Goal: Information Seeking & Learning: Learn about a topic

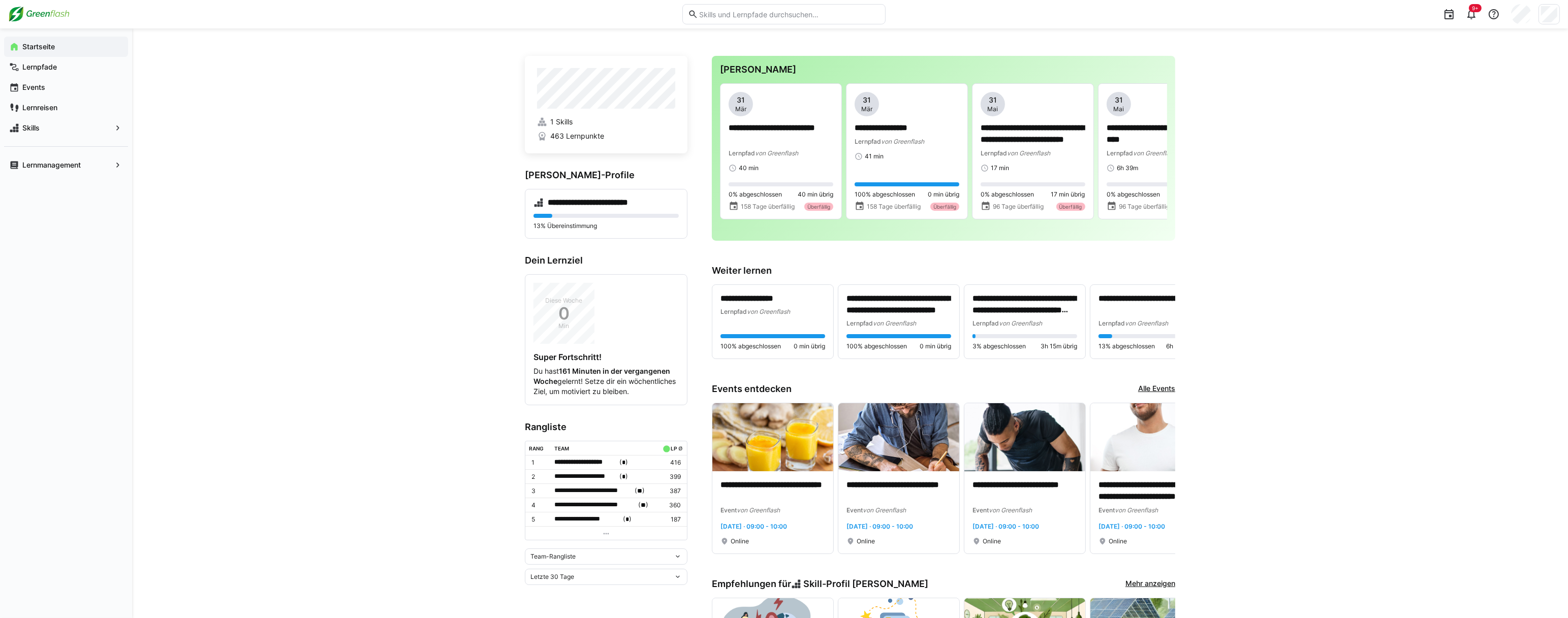
click at [737, 9] on input "text" at bounding box center [789, 14] width 182 height 9
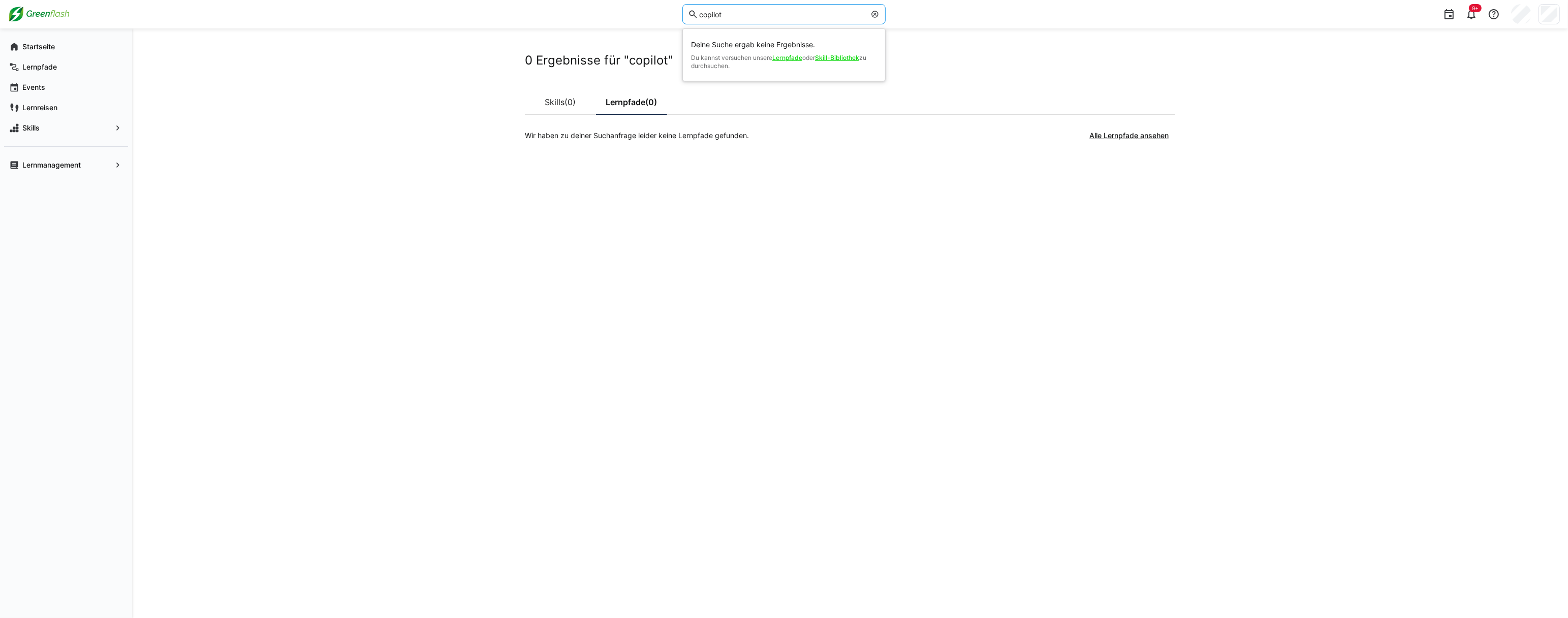
click at [727, 15] on input "copilot" at bounding box center [781, 14] width 168 height 9
click at [739, 15] on input "copilot" at bounding box center [781, 14] width 168 height 9
click at [721, 12] on input "copilot" at bounding box center [781, 14] width 168 height 9
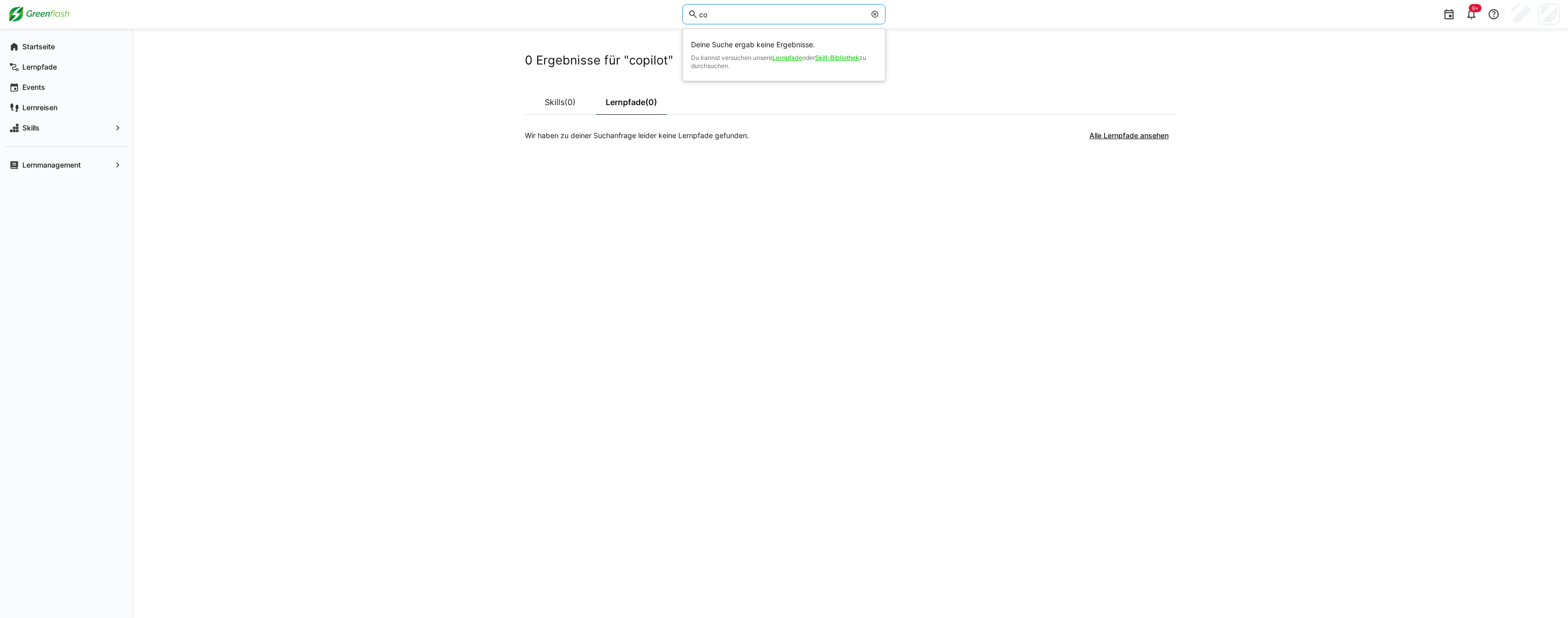
type input "c"
click at [46, 85] on span "Events" at bounding box center [72, 87] width 102 height 10
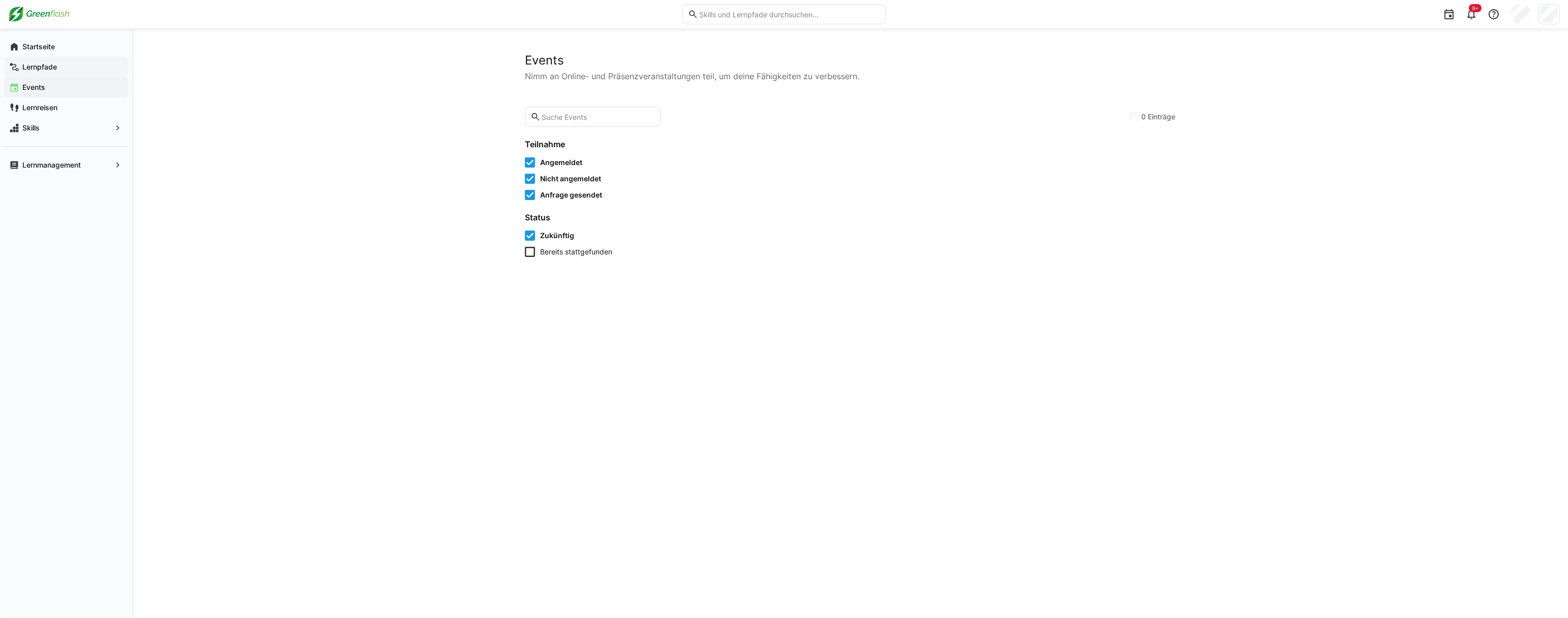
click at [55, 58] on div "Lernpfade" at bounding box center [66, 67] width 124 height 20
click at [71, 112] on div "Lernreisen" at bounding box center [66, 108] width 124 height 20
click at [79, 108] on span "Lernreisen" at bounding box center [72, 107] width 102 height 10
click at [78, 131] on span "Skills" at bounding box center [66, 128] width 90 height 10
click at [78, 133] on span "Skills" at bounding box center [66, 128] width 90 height 10
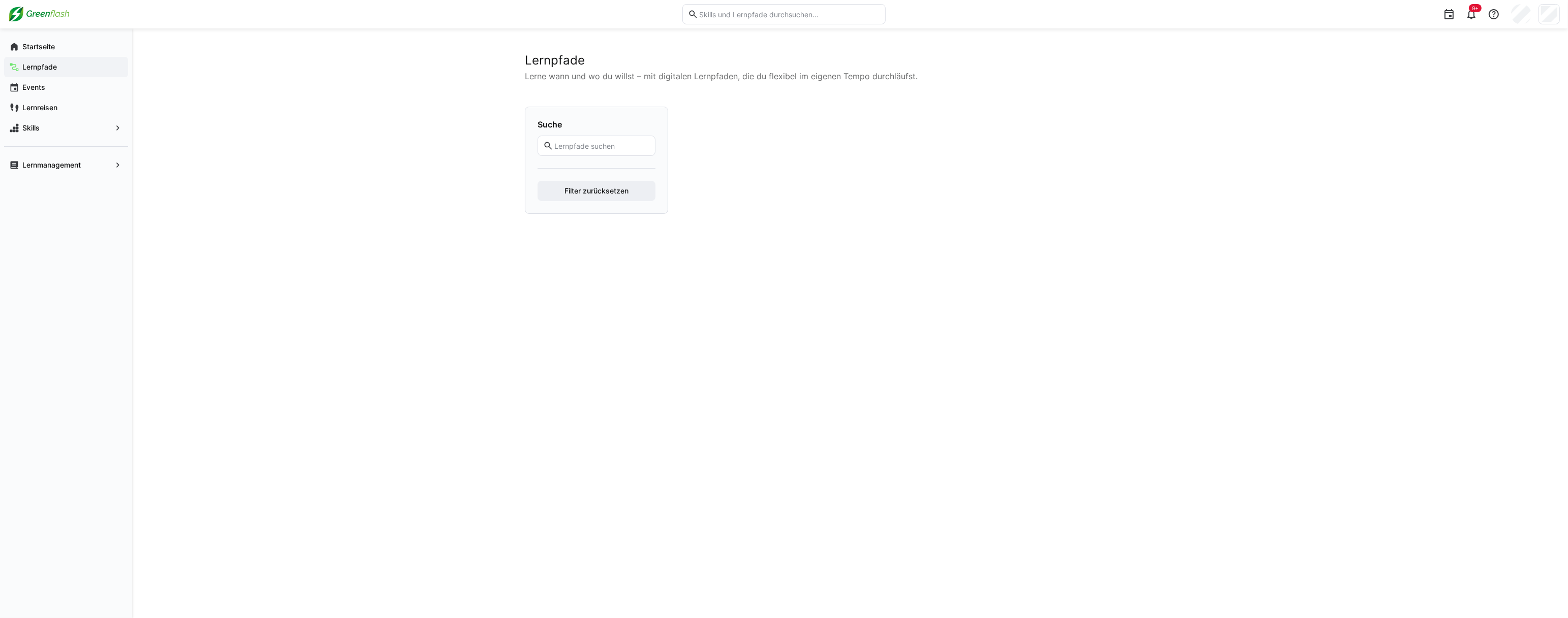
click at [84, 180] on div "Startseite Lernpfade Events Lernreisen Skills Lernmanagement" at bounding box center [66, 106] width 132 height 155
click at [77, 65] on span "Lernpfade" at bounding box center [72, 67] width 102 height 10
click at [77, 50] on span "Startseite" at bounding box center [72, 46] width 102 height 10
click at [67, 15] on img at bounding box center [38, 14] width 61 height 16
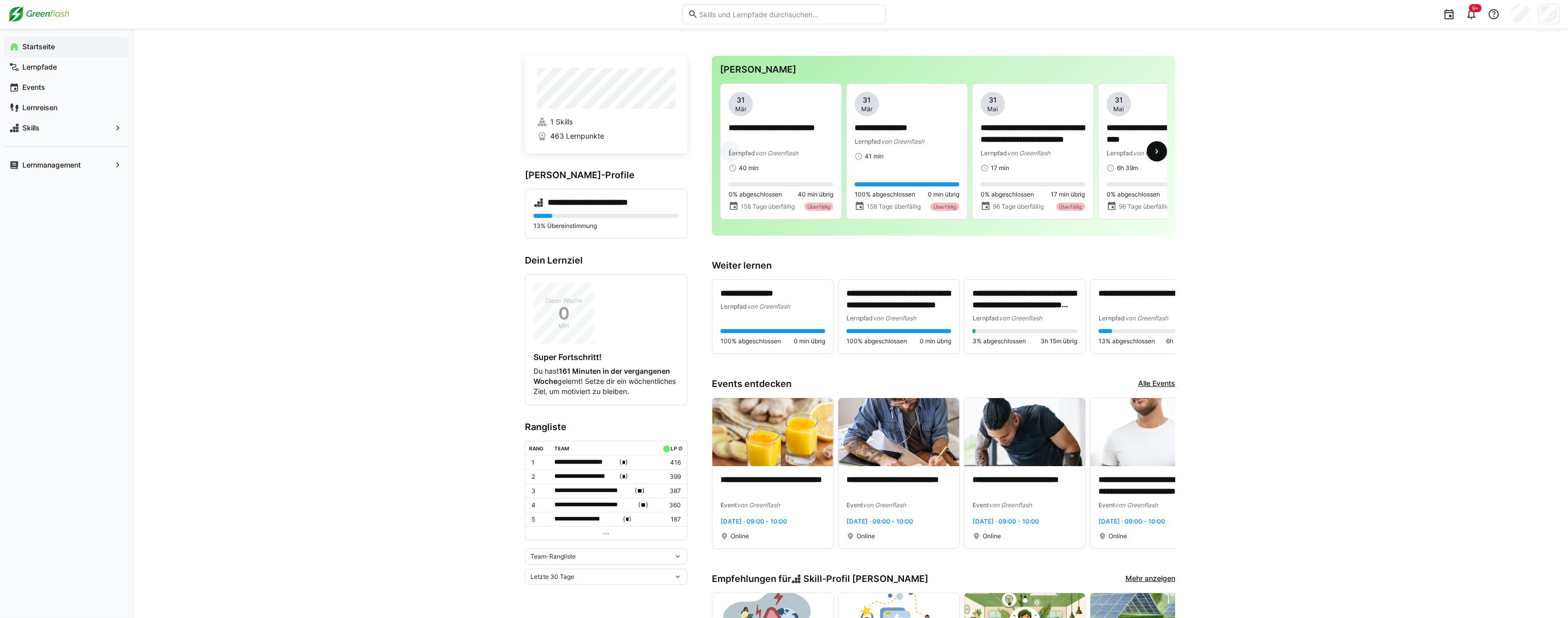
click at [1158, 156] on eds-icon at bounding box center [1156, 151] width 10 height 10
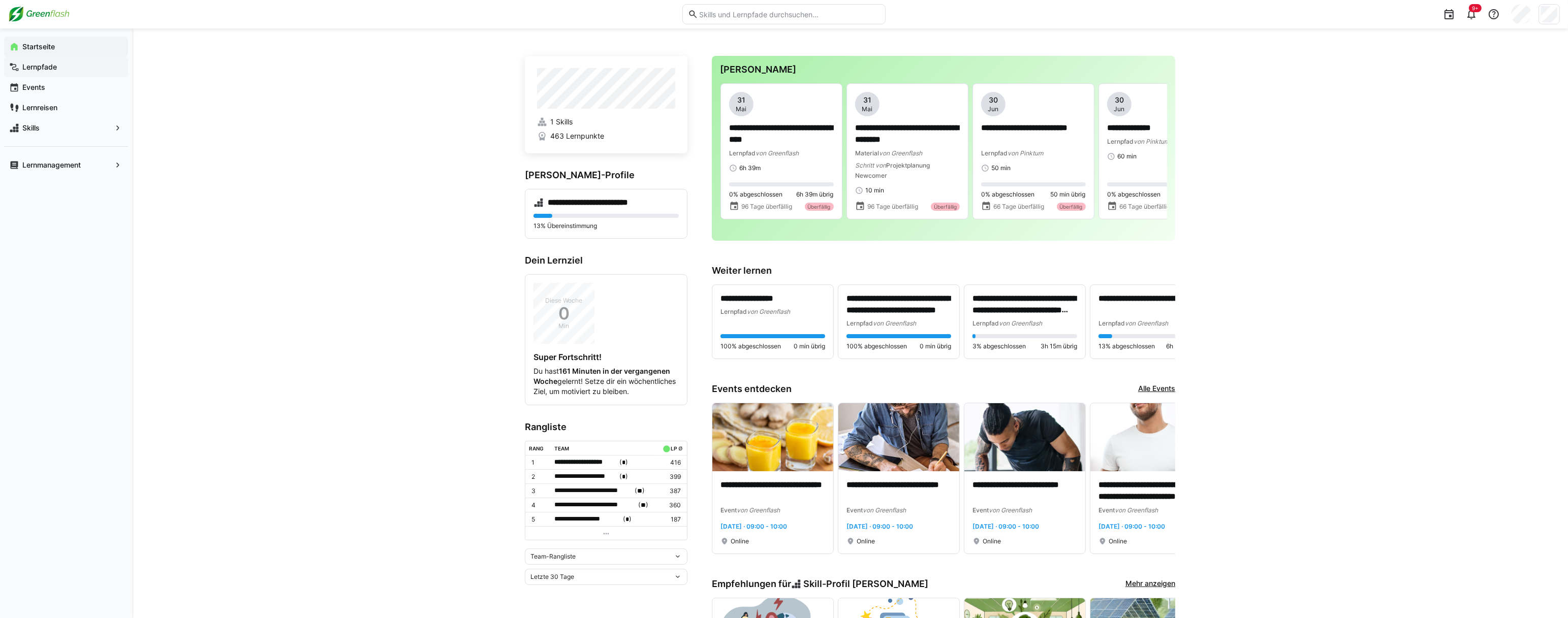
click at [0, 0] on app-navigation-label "Lernpfade" at bounding box center [0, 0] width 0 height 0
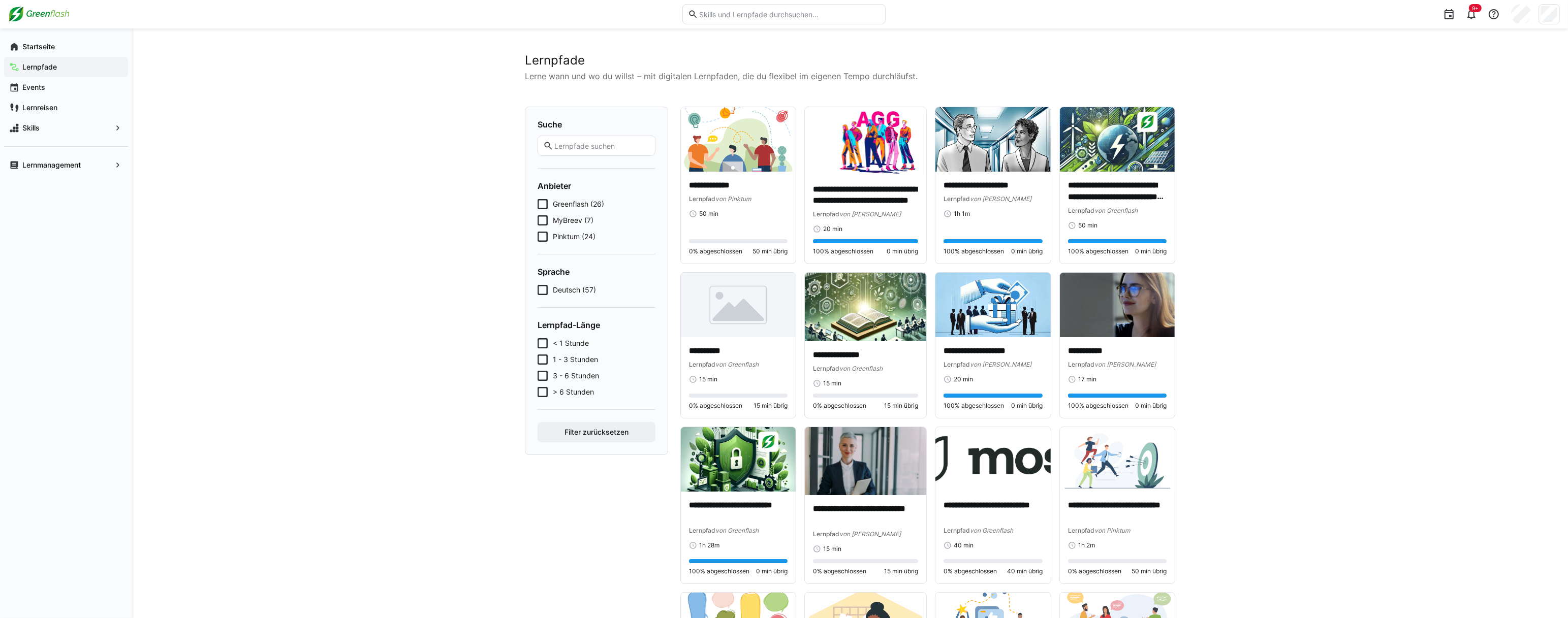
click at [541, 201] on icon at bounding box center [542, 204] width 10 height 10
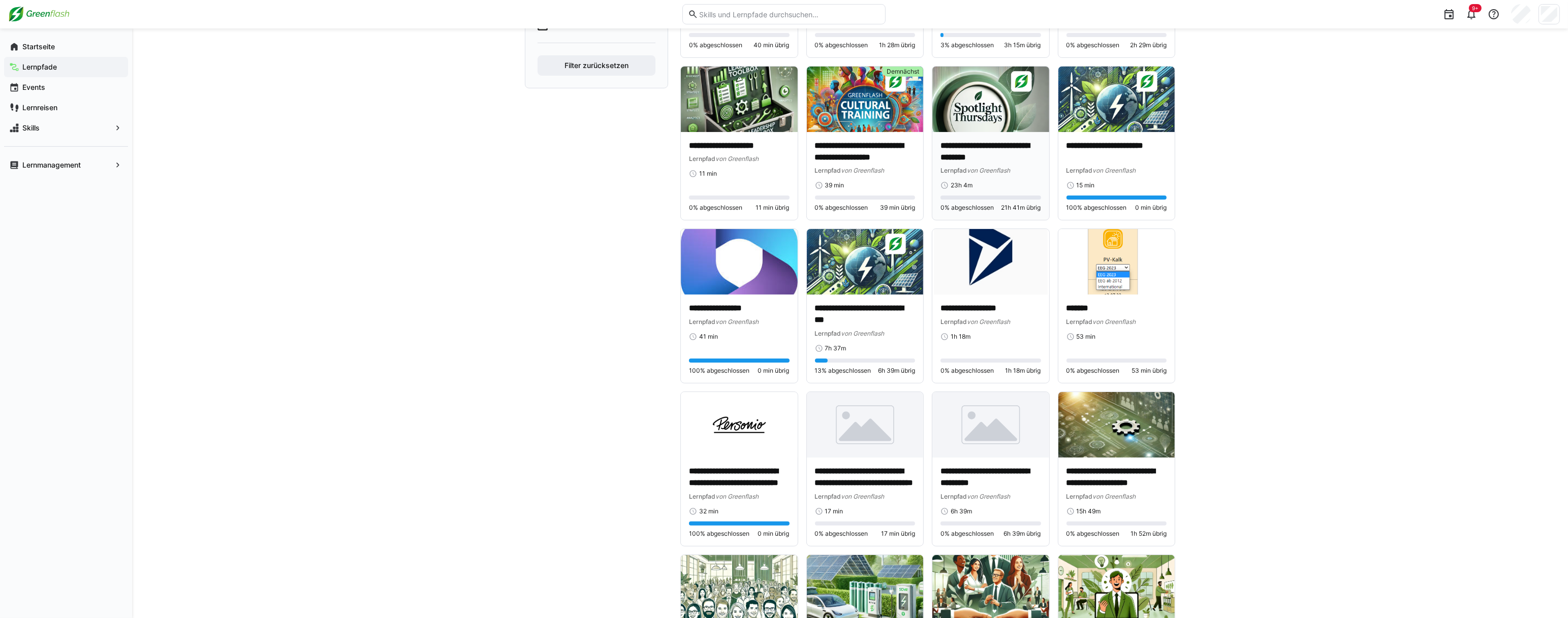
scroll to position [373, 0]
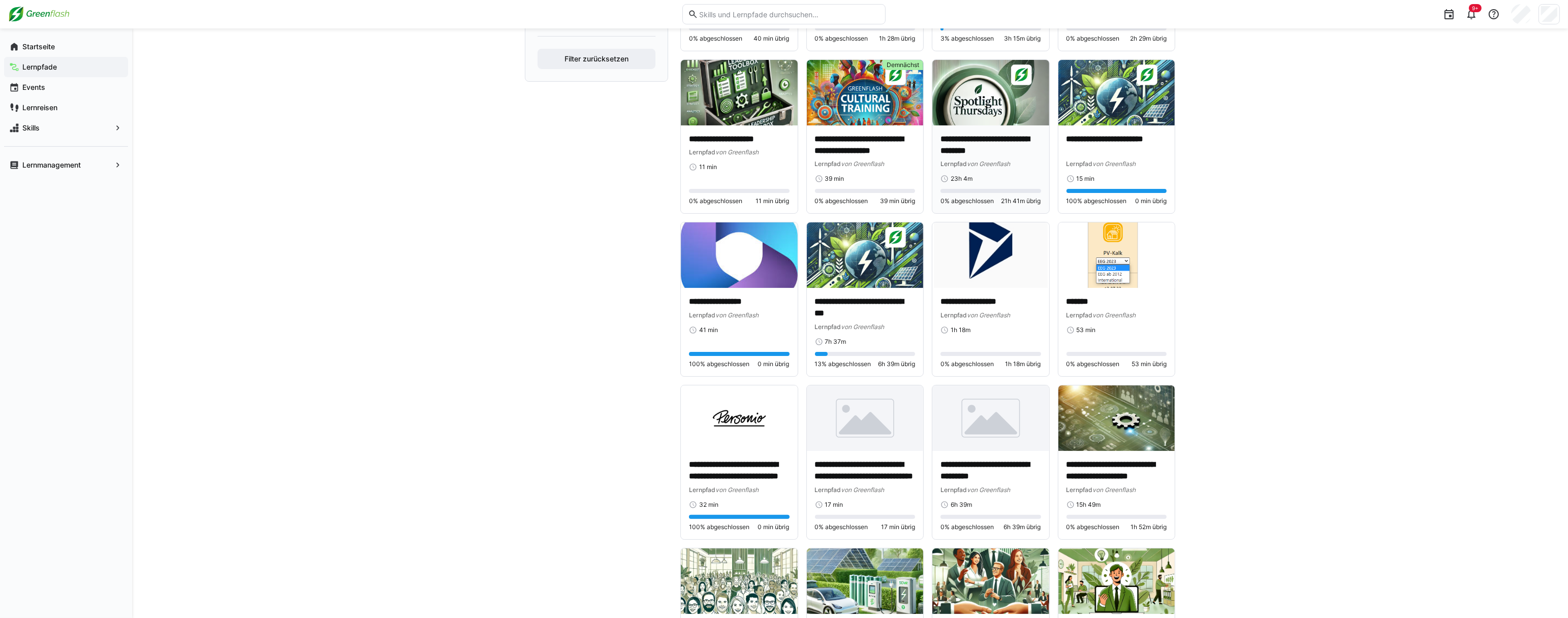
click at [1016, 123] on img at bounding box center [990, 92] width 117 height 65
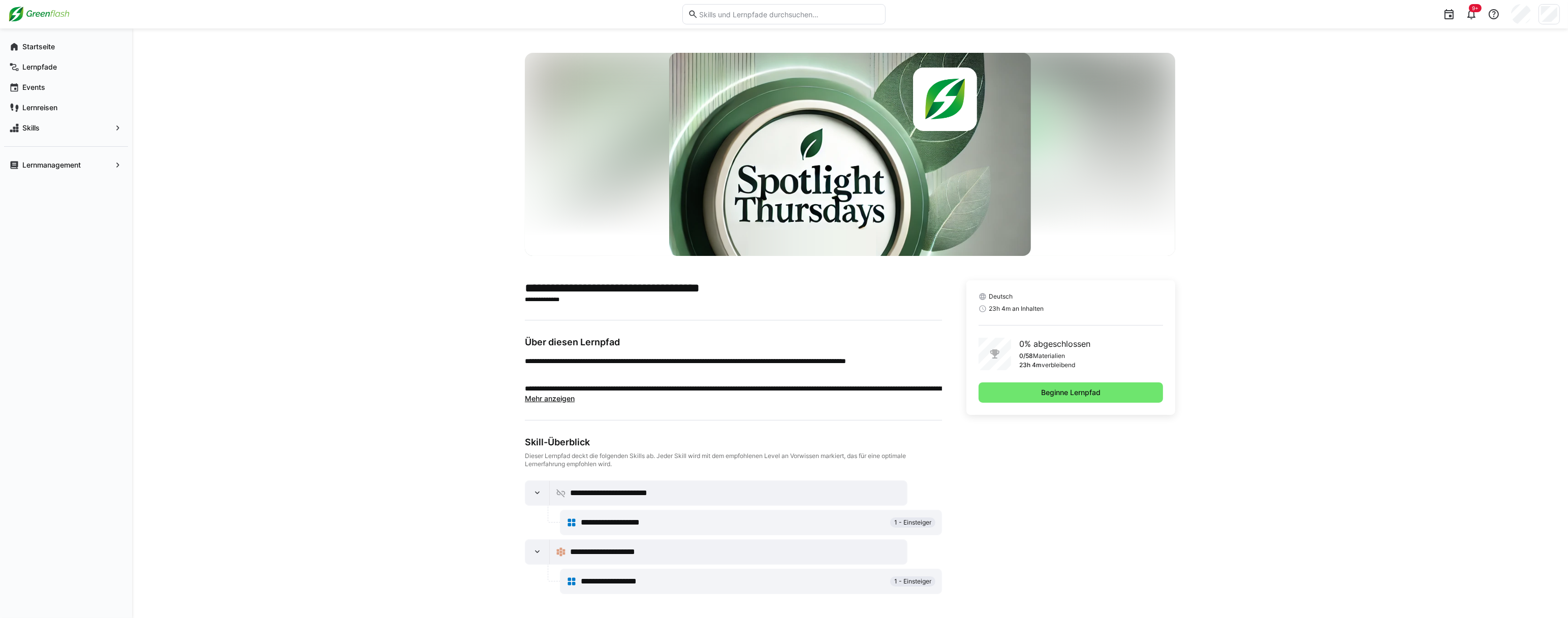
scroll to position [1, 0]
click at [1015, 400] on span "Beginne Lernpfad" at bounding box center [1071, 392] width 185 height 20
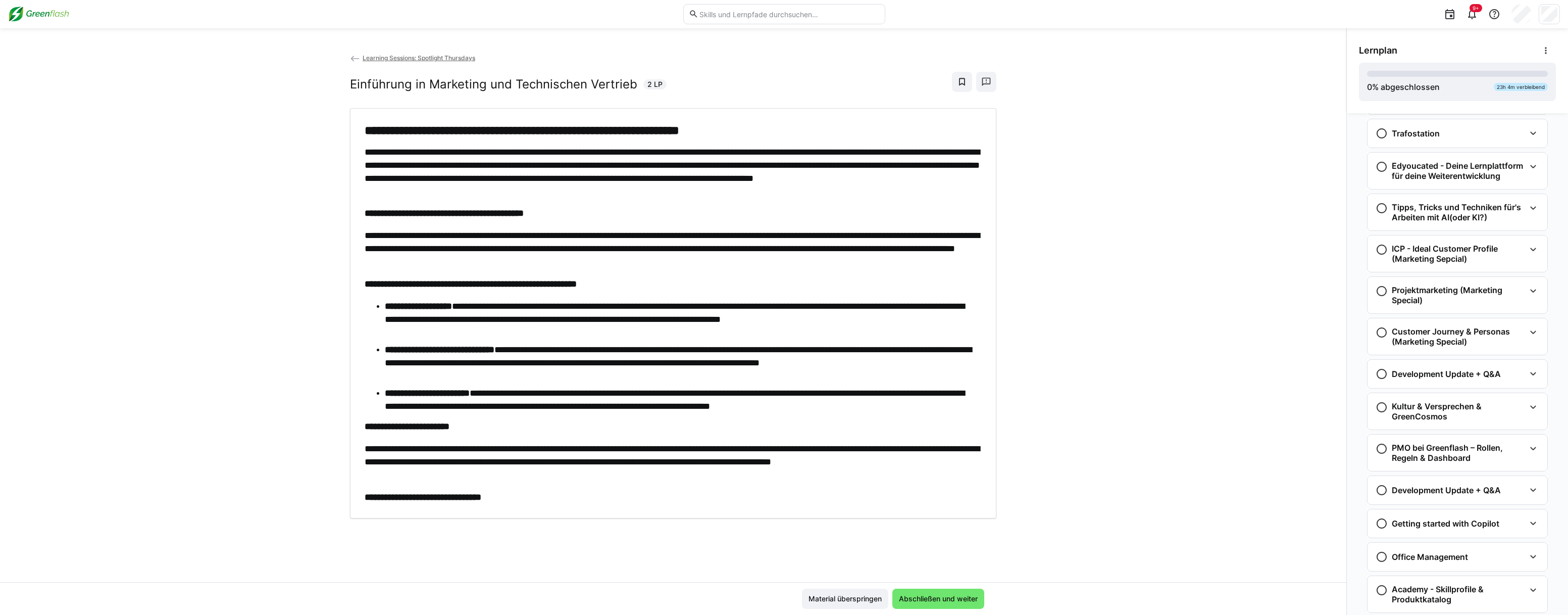
scroll to position [1117, 0]
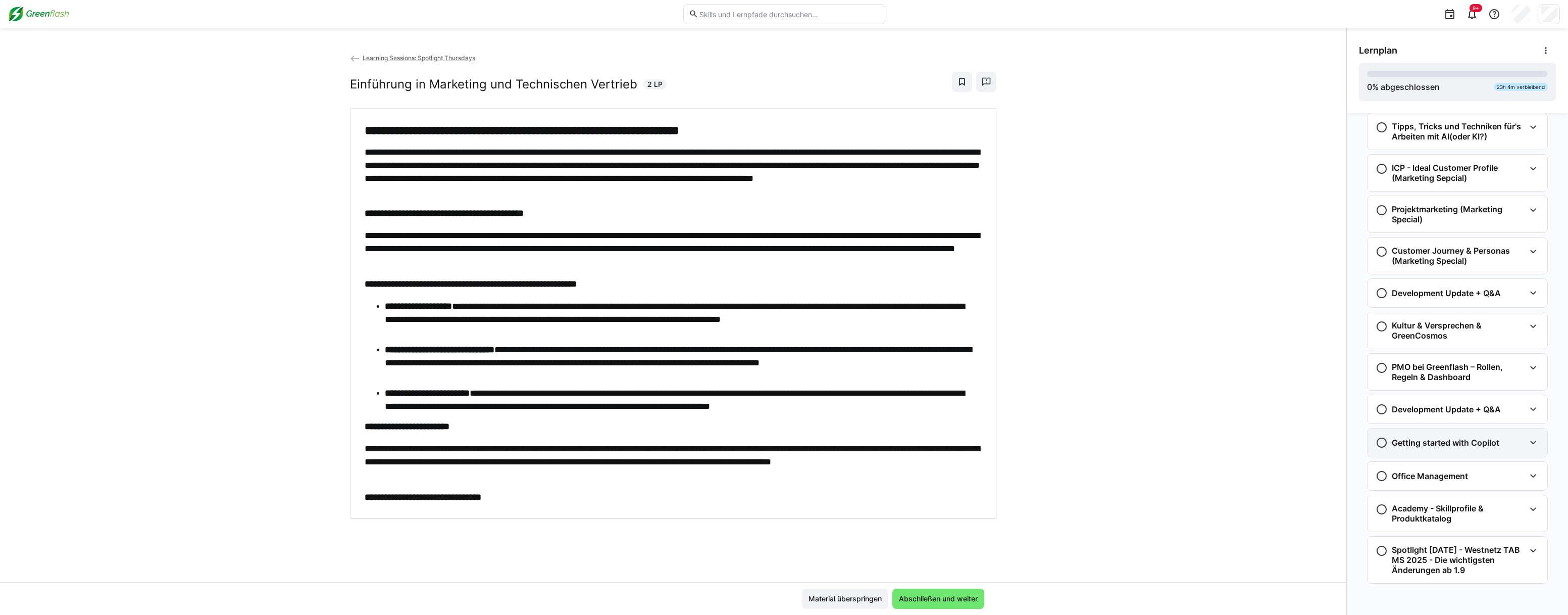
click at [1471, 441] on h3 "Getting started with Copilot" at bounding box center [1445, 442] width 108 height 10
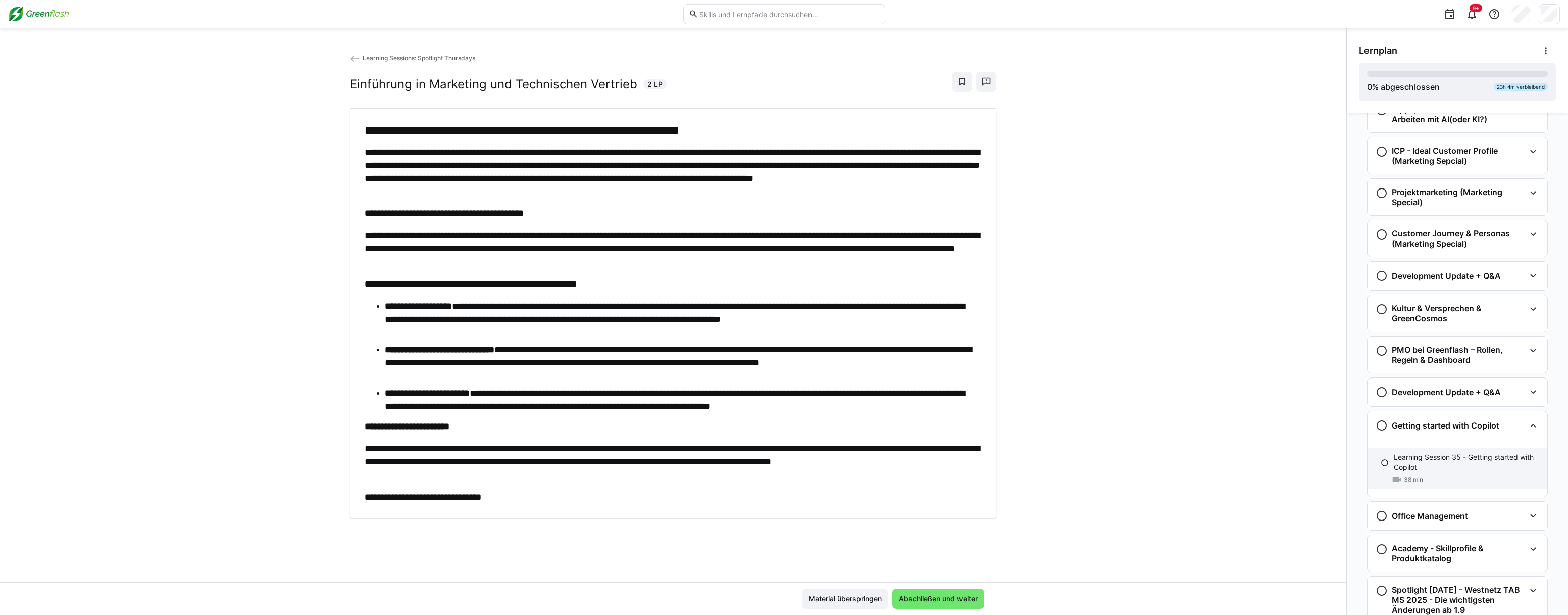
click at [1514, 472] on p "Learning Session 35 - Getting started with Copilot" at bounding box center [1466, 462] width 145 height 20
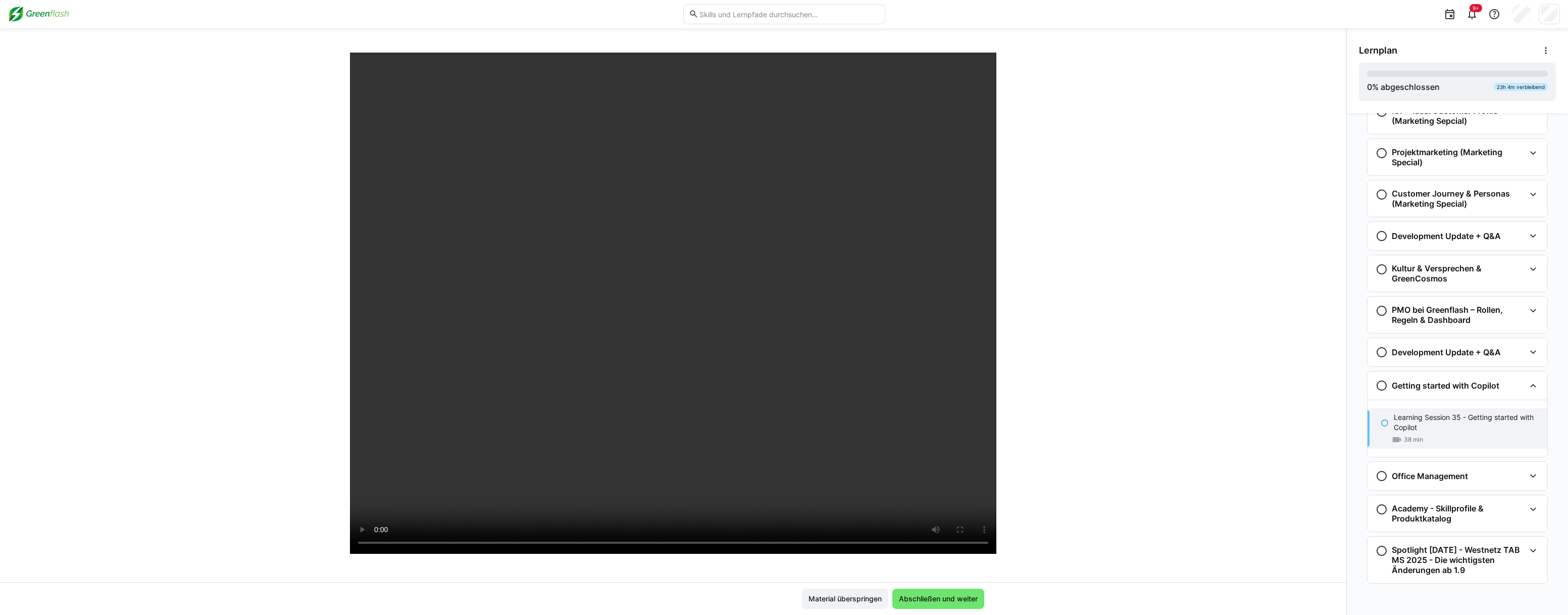
scroll to position [125, 0]
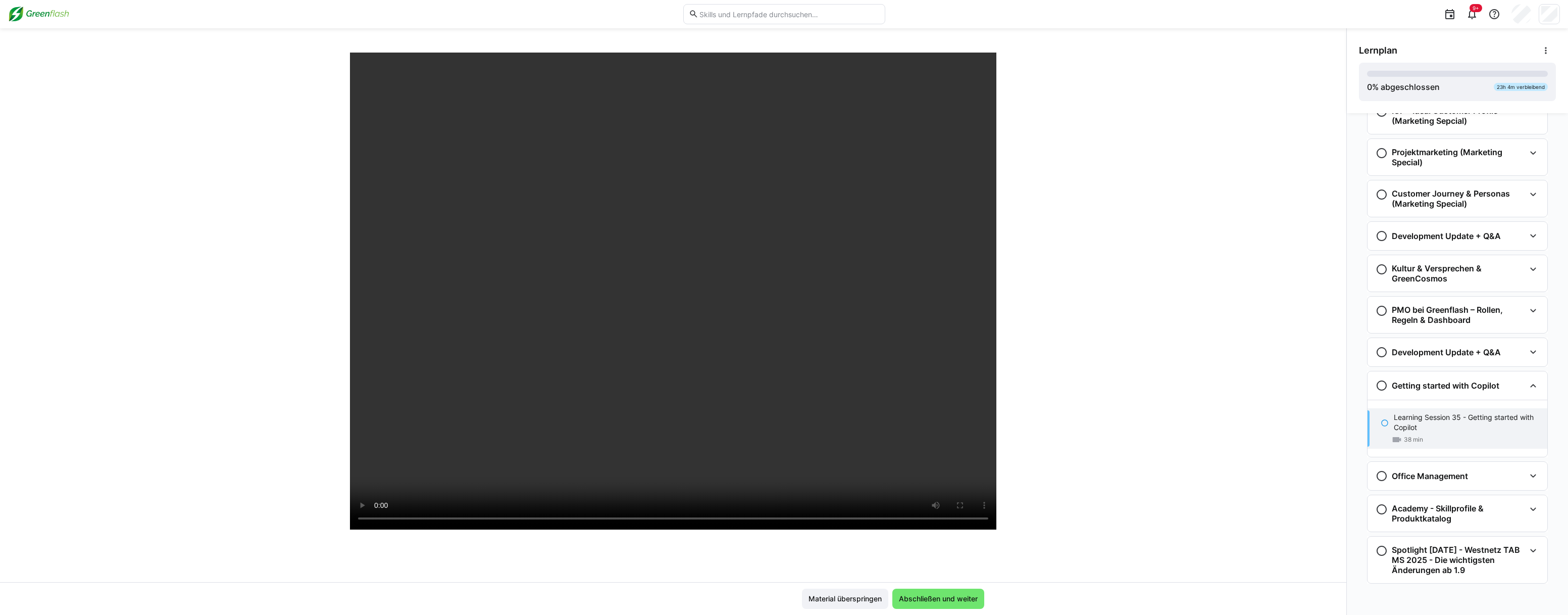
click at [1042, 486] on div "Learning Sessions: Spotlight Thursdays Learning Session 35 - Getting started wi…" at bounding box center [673, 317] width 1346 height 529
